Goal: Information Seeking & Learning: Check status

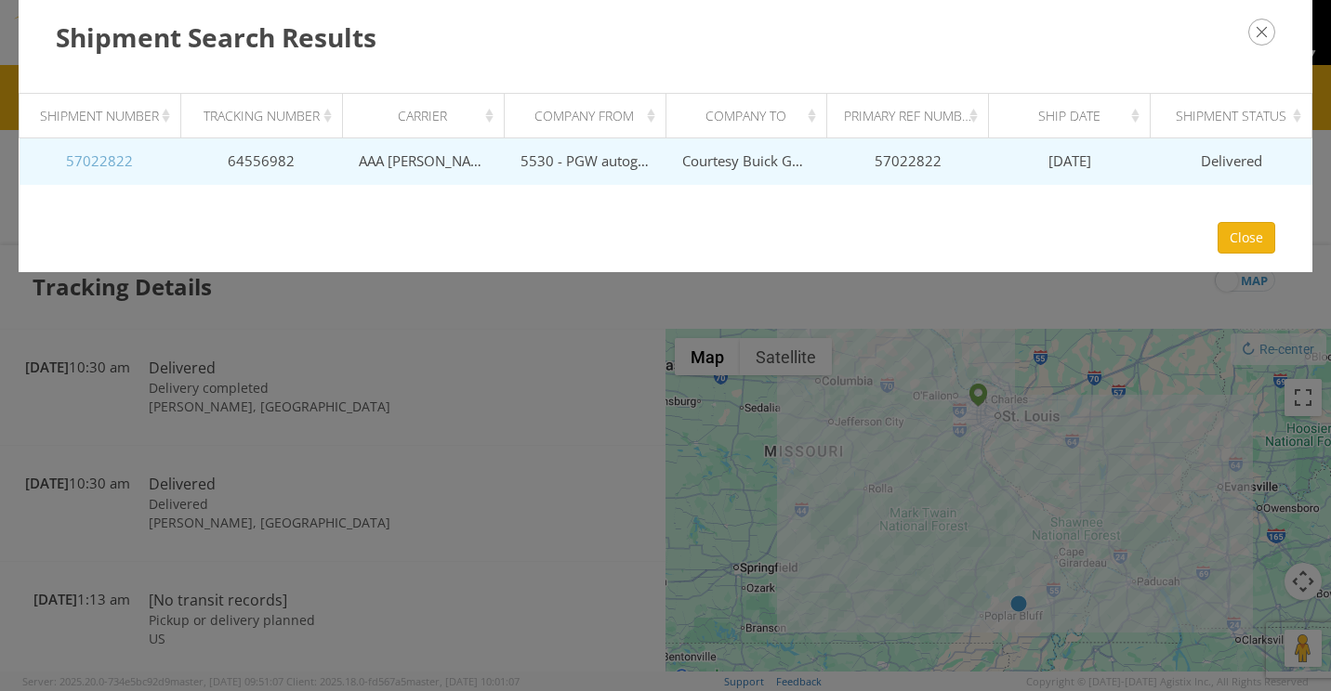
click at [97, 164] on link "57022822" at bounding box center [99, 160] width 67 height 19
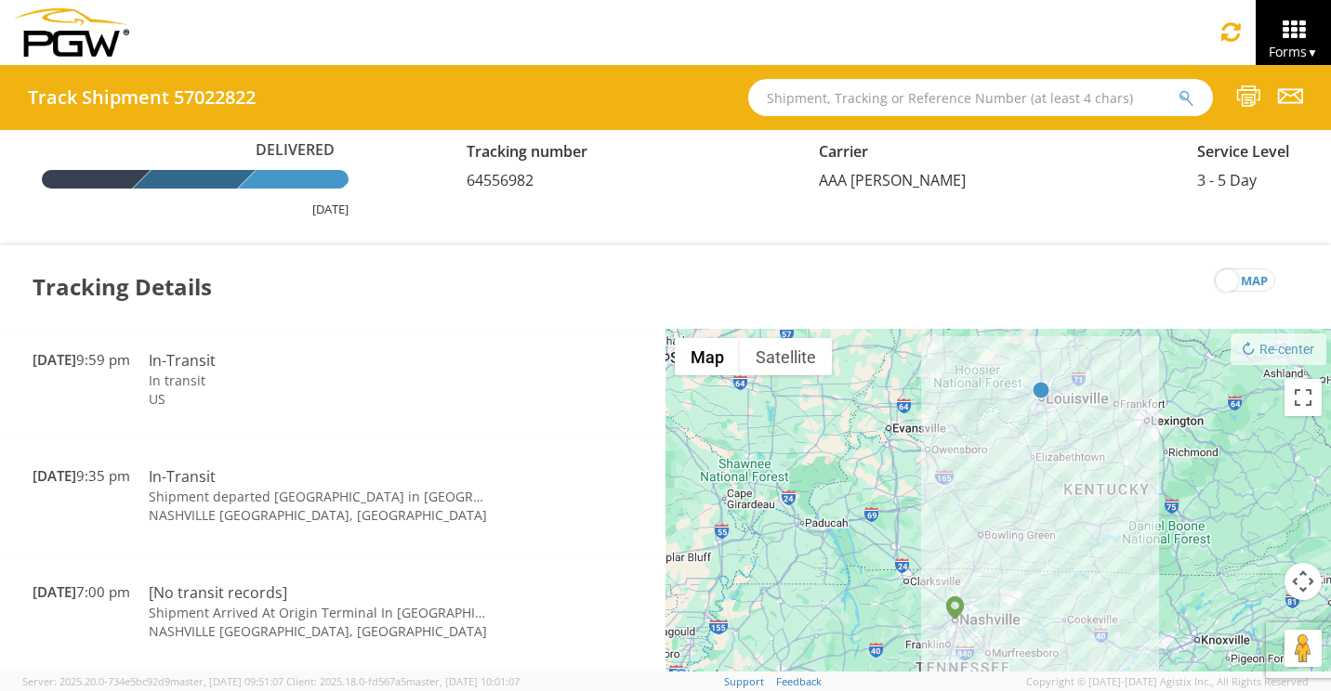
scroll to position [453, 0]
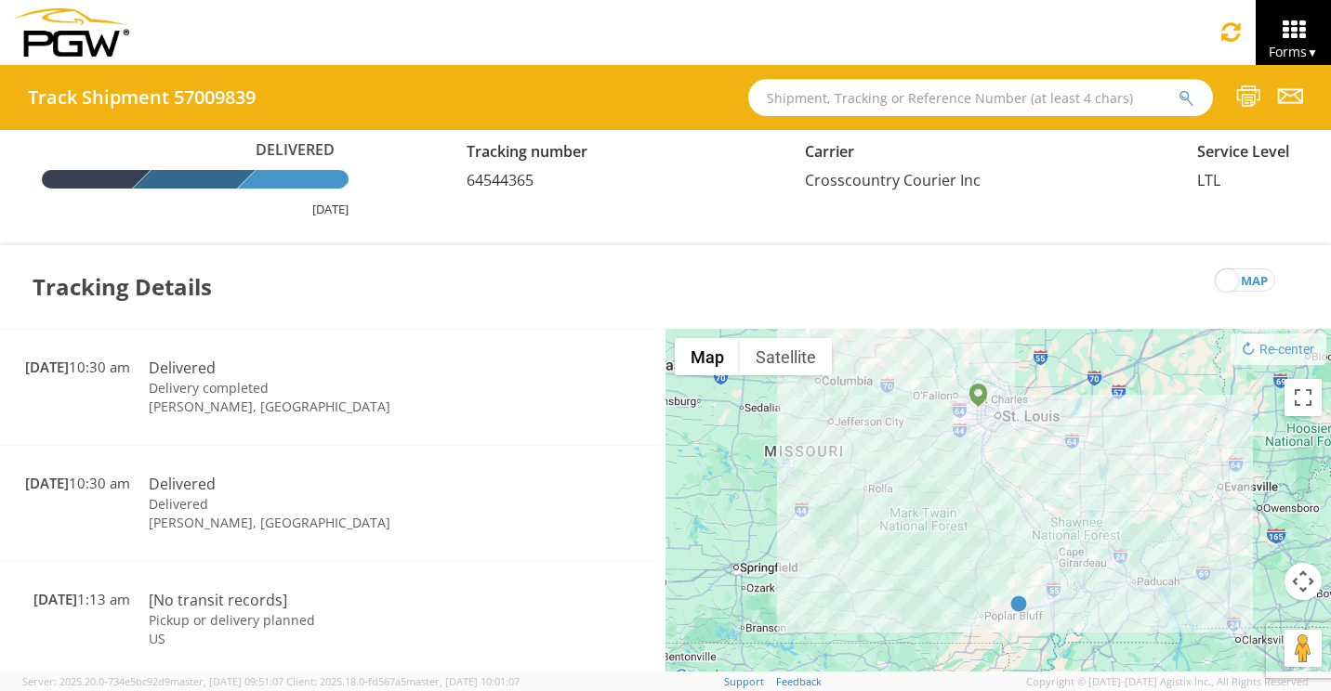
paste input "57022822"
type input "57022822"
click at [1178, 88] on button "submit" at bounding box center [1186, 99] width 16 height 22
